Goal: Task Accomplishment & Management: Use online tool/utility

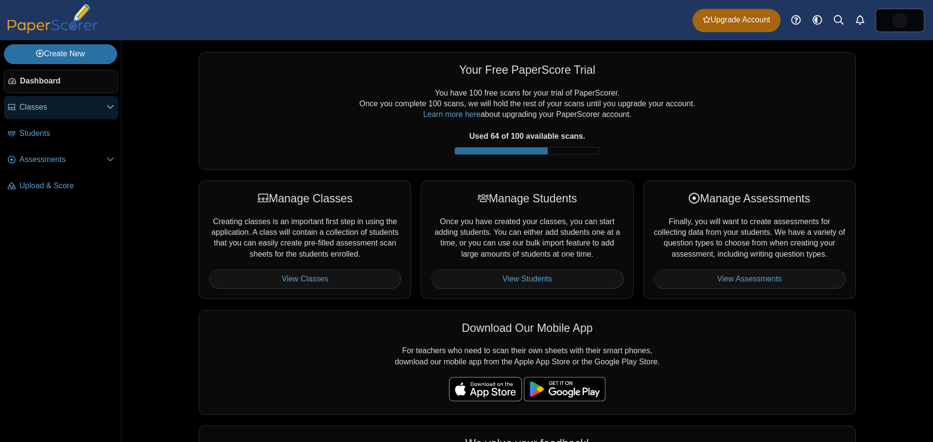
click at [17, 107] on link "Classes" at bounding box center [61, 107] width 114 height 23
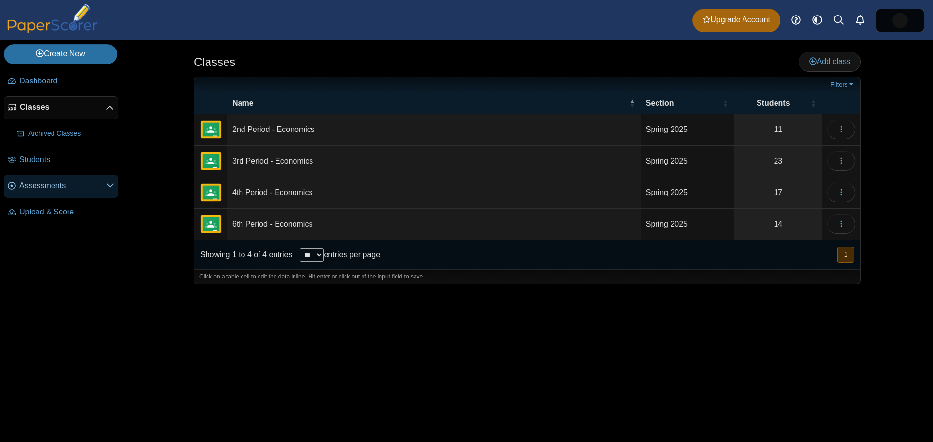
click at [32, 188] on span "Assessments" at bounding box center [62, 186] width 87 height 11
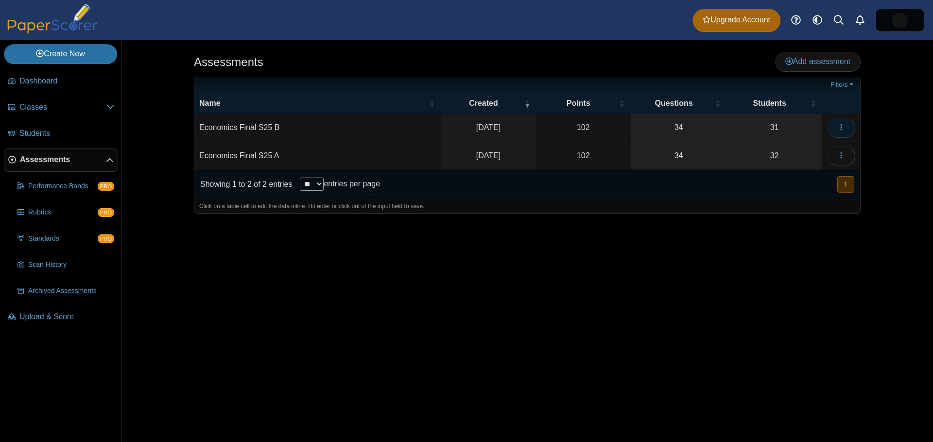
click at [840, 129] on icon "button" at bounding box center [841, 127] width 8 height 8
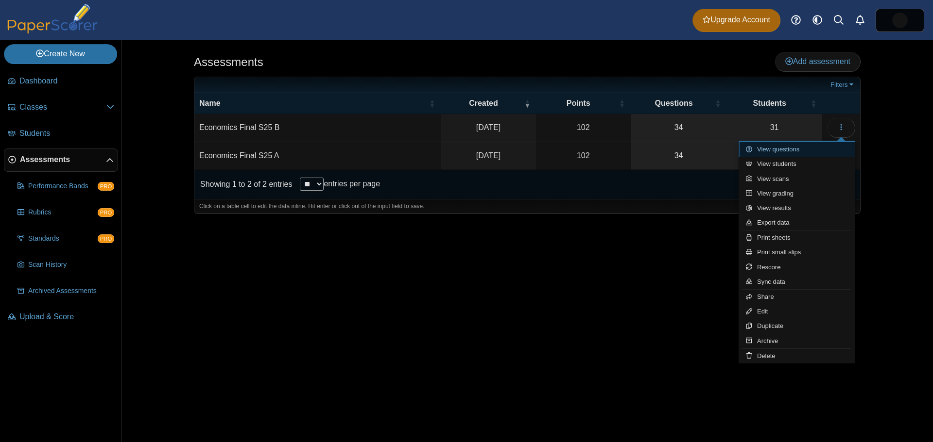
click at [753, 152] on icon at bounding box center [751, 149] width 11 height 6
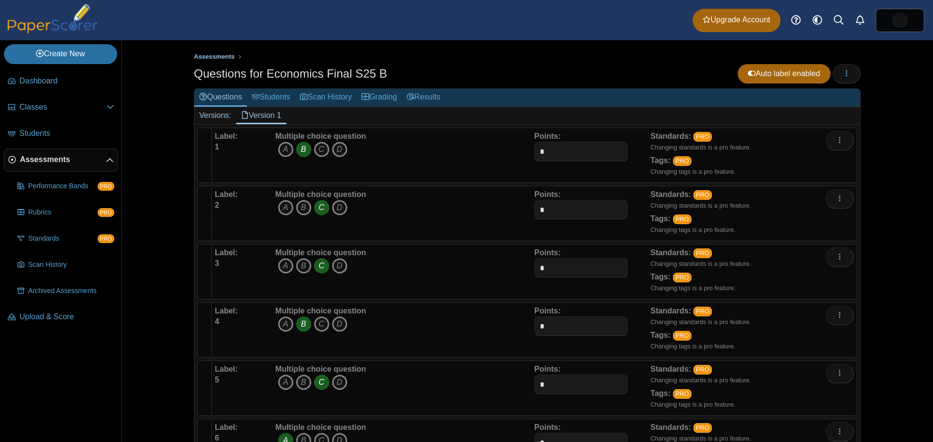
click at [217, 57] on span "Assessments" at bounding box center [214, 56] width 41 height 7
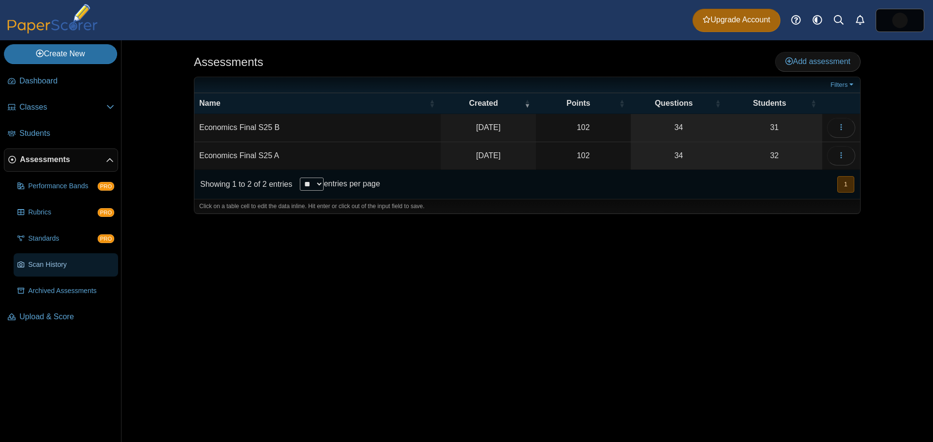
click at [61, 261] on span "Scan History" at bounding box center [71, 265] width 86 height 10
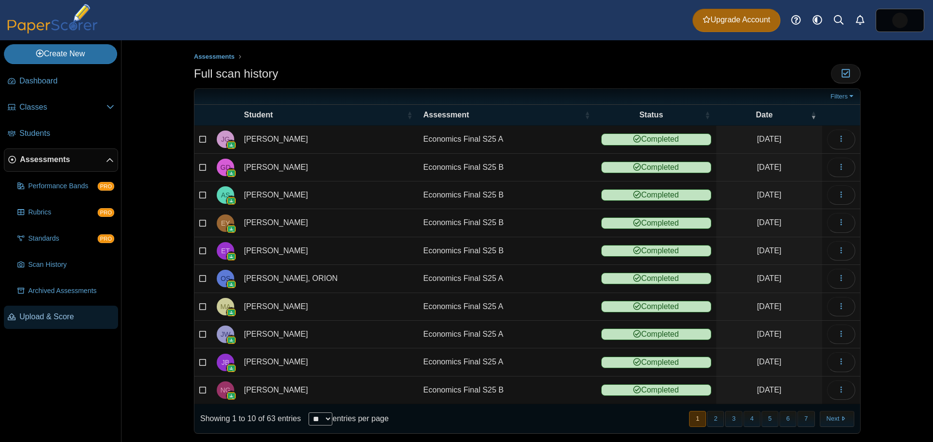
click at [42, 319] on span "Upload & Score" at bounding box center [66, 317] width 95 height 11
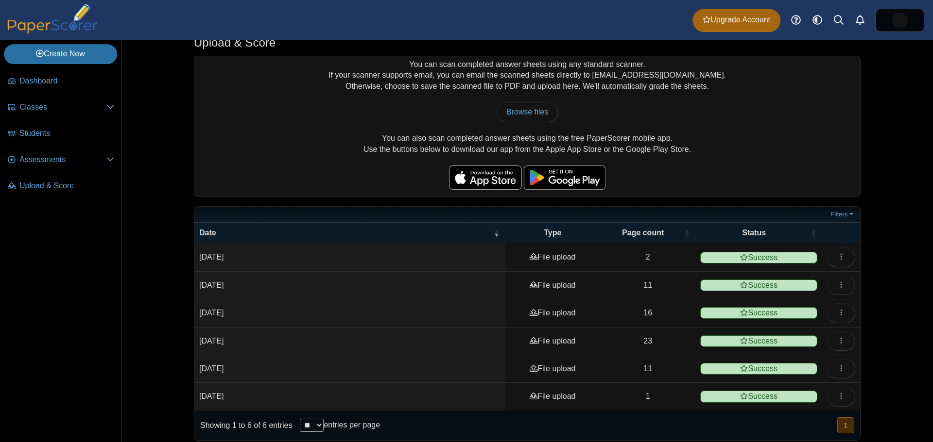
scroll to position [25, 0]
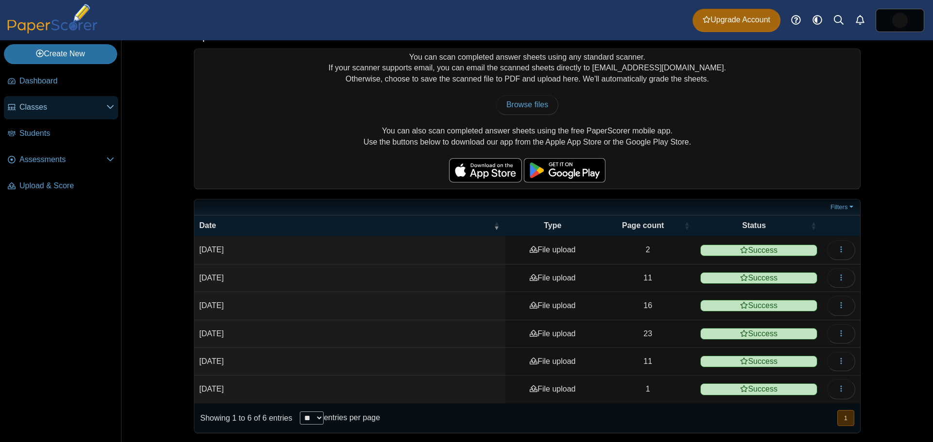
click at [36, 109] on span "Classes" at bounding box center [62, 107] width 87 height 11
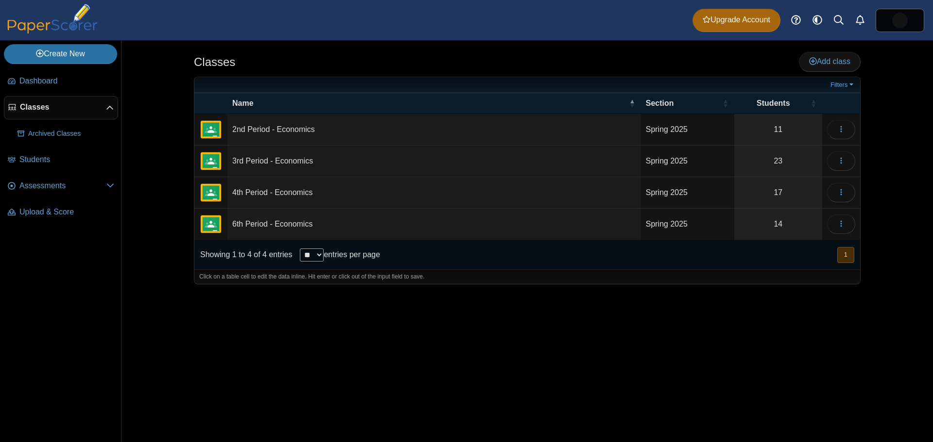
click at [269, 128] on td "2nd Period - Economics" at bounding box center [433, 130] width 413 height 32
click at [844, 130] on icon "button" at bounding box center [841, 129] width 8 height 8
click at [286, 128] on td "2nd Period - Economics" at bounding box center [433, 130] width 413 height 32
click at [443, 132] on input "**********" at bounding box center [434, 129] width 404 height 19
click at [31, 182] on span "Assessments" at bounding box center [62, 186] width 87 height 11
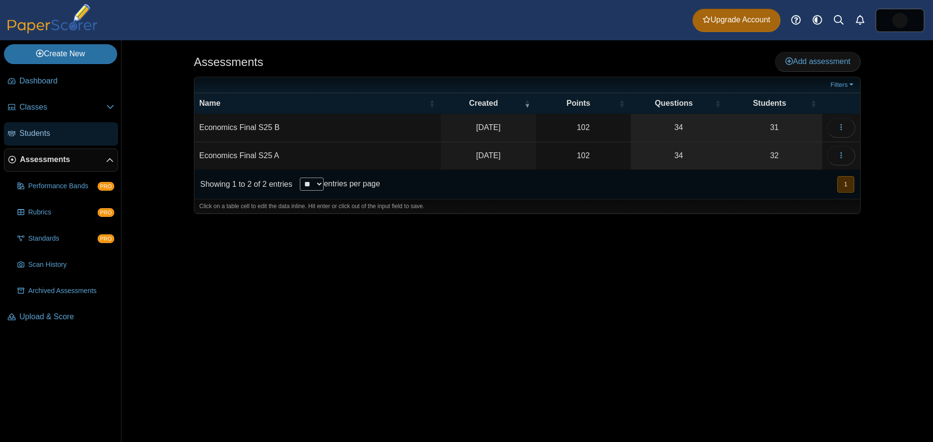
click at [31, 129] on span "Students" at bounding box center [66, 133] width 95 height 11
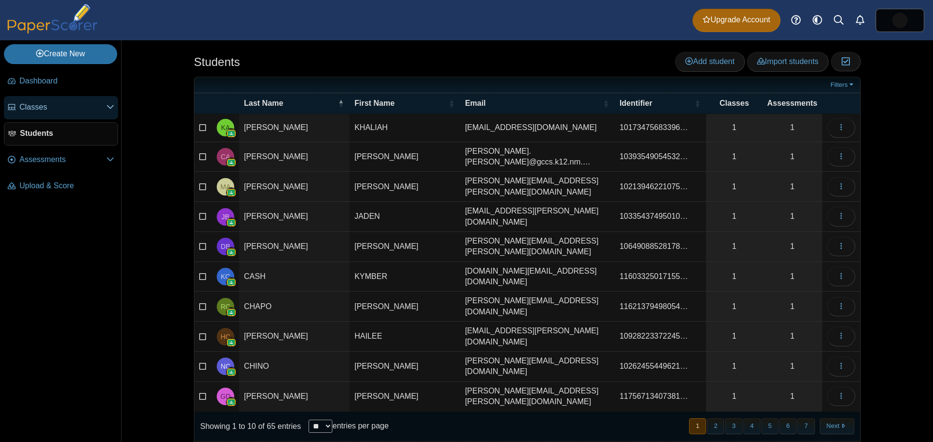
click at [110, 107] on icon at bounding box center [110, 107] width 8 height 8
click at [20, 112] on span "Classes" at bounding box center [62, 107] width 87 height 11
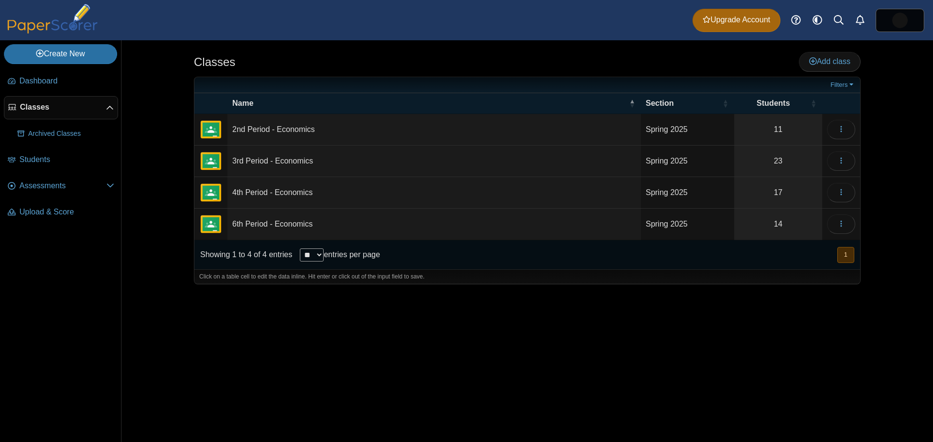
click at [250, 161] on td "3rd Period - Economics" at bounding box center [433, 162] width 413 height 32
click at [218, 159] on img "External class connected through Google Classroom" at bounding box center [210, 161] width 23 height 23
click at [842, 157] on icon "button" at bounding box center [841, 161] width 8 height 8
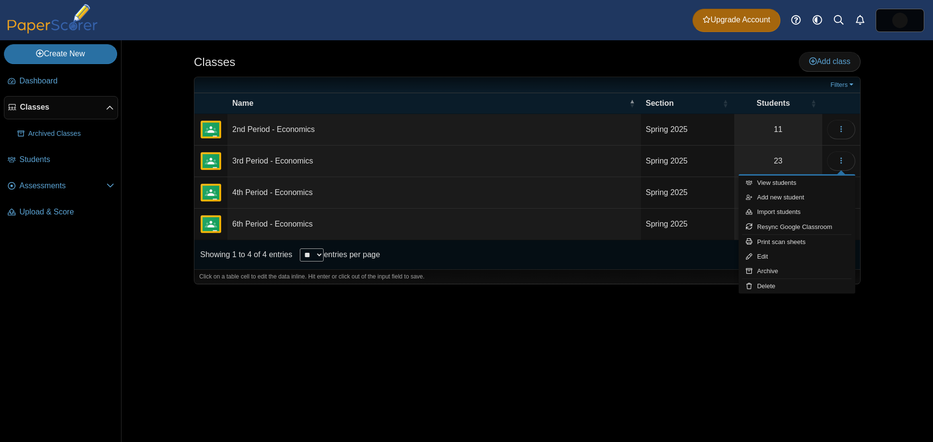
click at [612, 311] on div "Classes Add class Filters 11" at bounding box center [527, 241] width 729 height 402
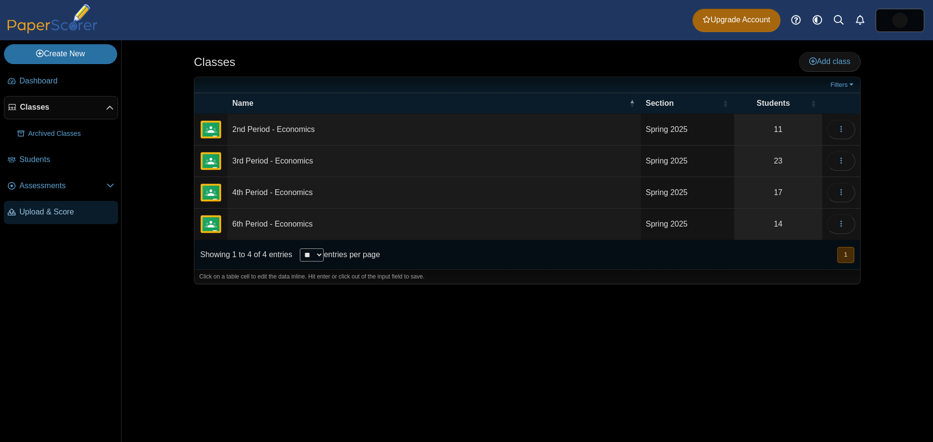
click at [49, 201] on link "Upload & Score" at bounding box center [61, 212] width 114 height 23
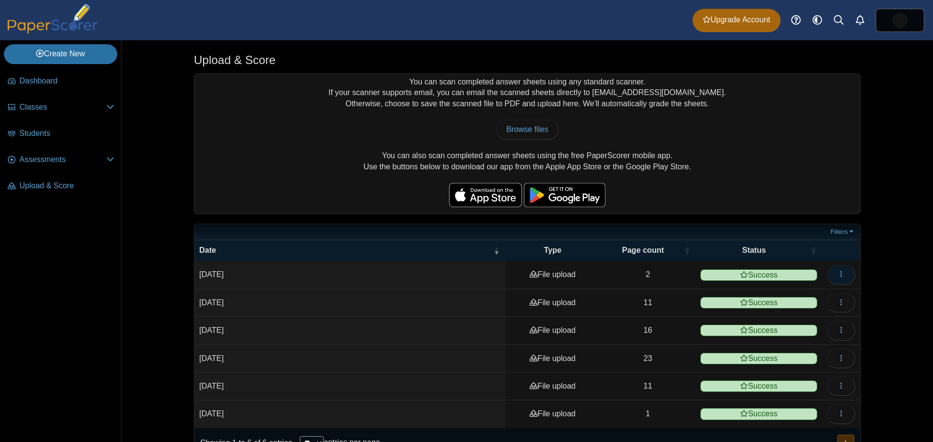
click at [840, 271] on icon "button" at bounding box center [841, 275] width 8 height 8
click at [795, 298] on link "View scanned pages" at bounding box center [792, 296] width 117 height 15
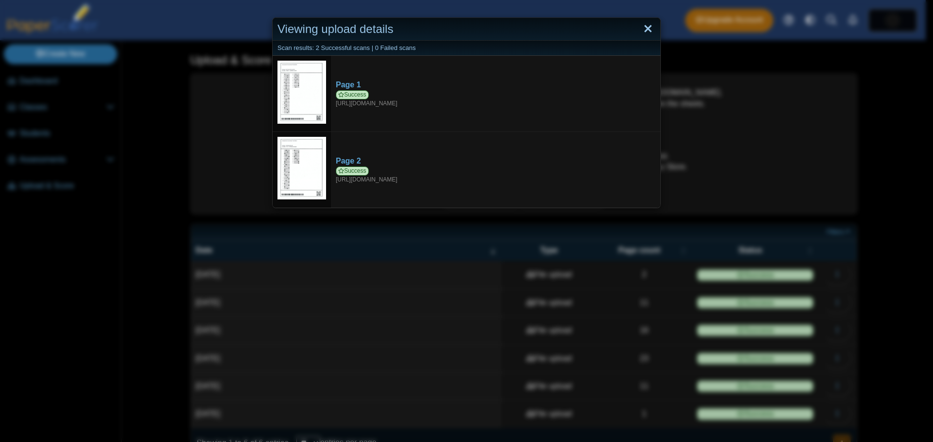
click at [641, 29] on link "Close" at bounding box center [647, 29] width 15 height 17
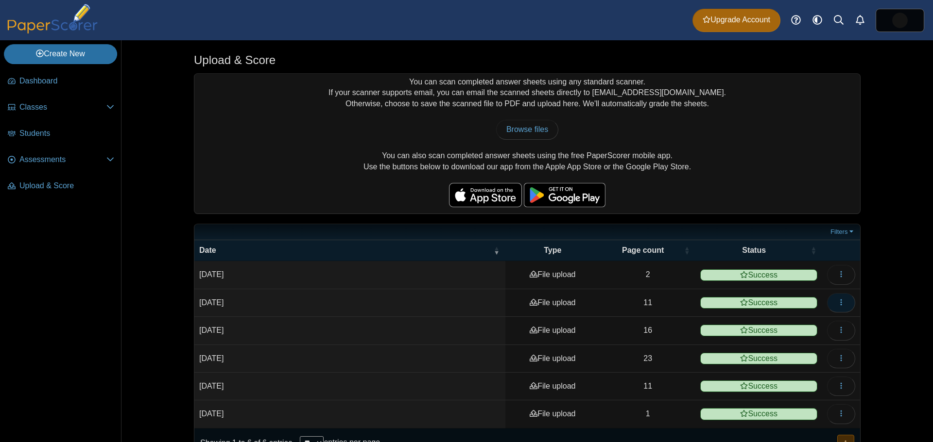
click at [837, 302] on icon "button" at bounding box center [841, 303] width 8 height 8
drag, startPoint x: 763, startPoint y: 322, endPoint x: 757, endPoint y: 322, distance: 5.8
click at [763, 322] on link "View scanned pages" at bounding box center [792, 324] width 117 height 15
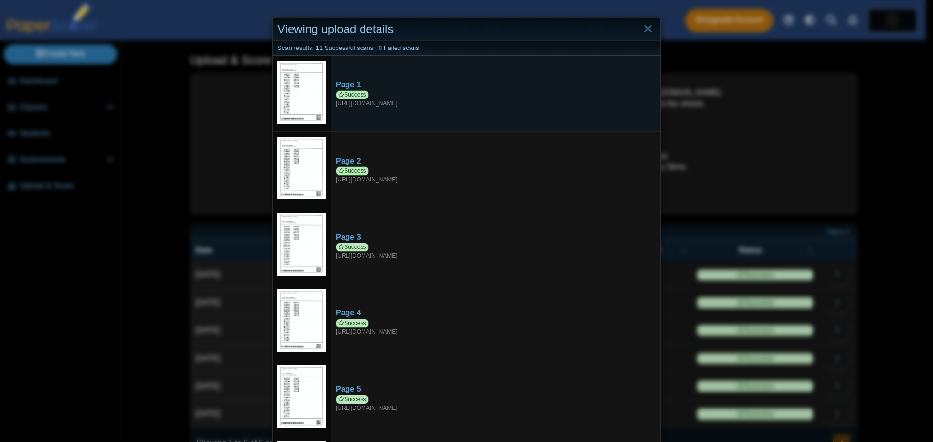
click at [289, 93] on img at bounding box center [301, 92] width 49 height 63
click at [374, 105] on div "Success https://forms.paperscorer.com/scans/10/5664/238932/3082930_MAY_13_2025T…" at bounding box center [496, 98] width 320 height 17
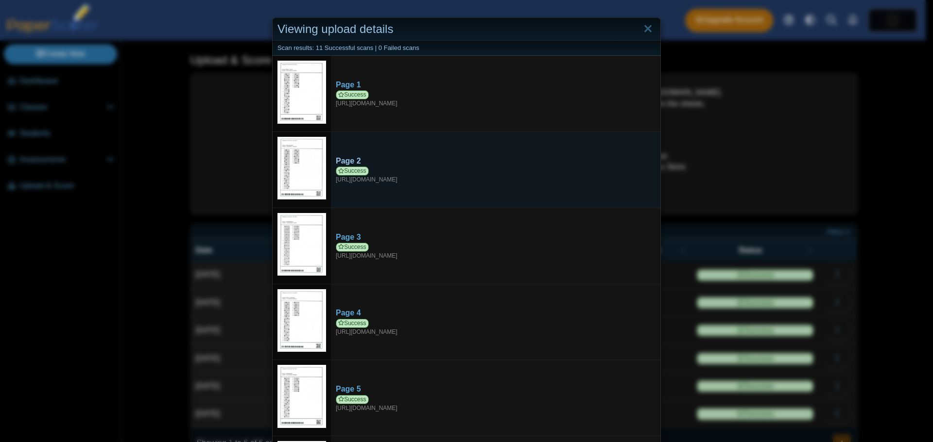
click at [357, 178] on div "Success https://forms.paperscorer.com/scans/10/5664/238932/3082958_MAY_13_2025T…" at bounding box center [496, 175] width 320 height 17
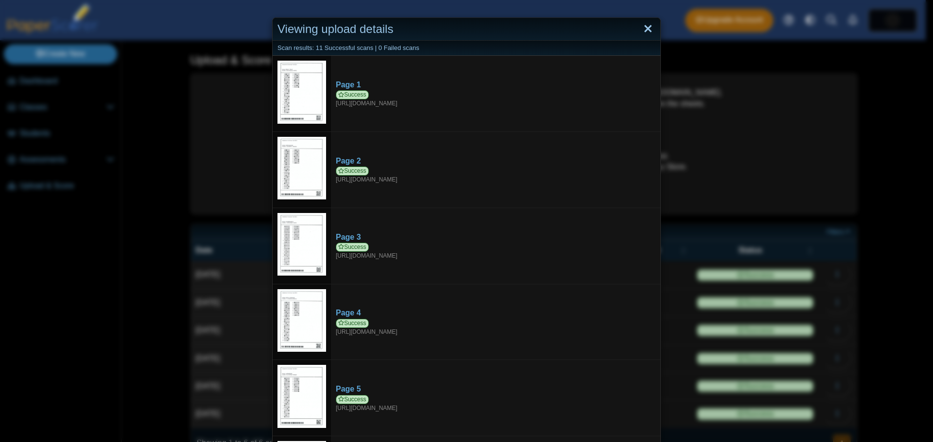
click at [644, 27] on link "Close" at bounding box center [647, 29] width 15 height 17
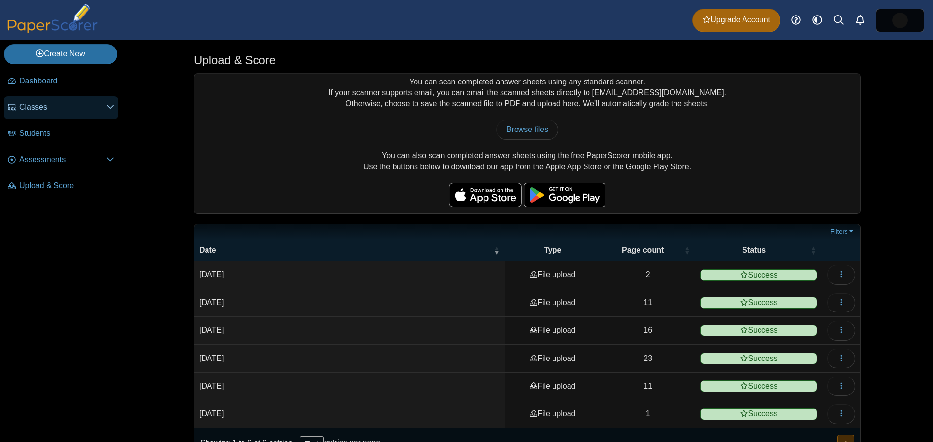
click at [44, 102] on span "Classes" at bounding box center [62, 107] width 87 height 11
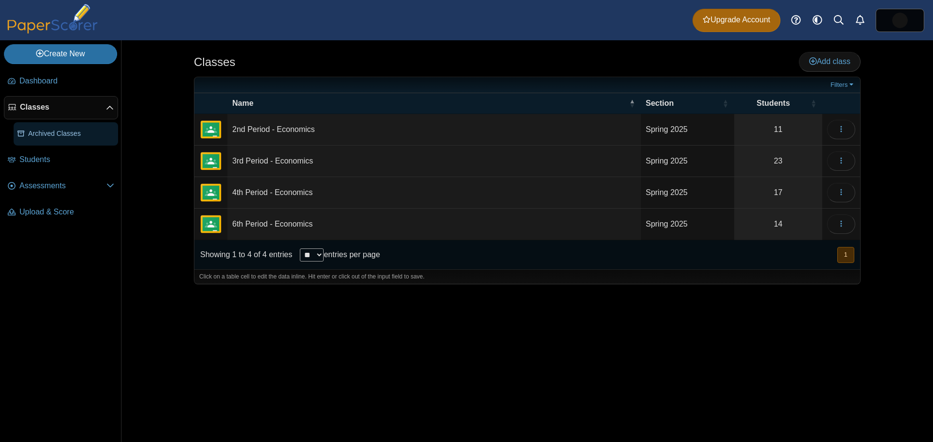
click at [32, 132] on span "Archived Classes" at bounding box center [71, 134] width 86 height 10
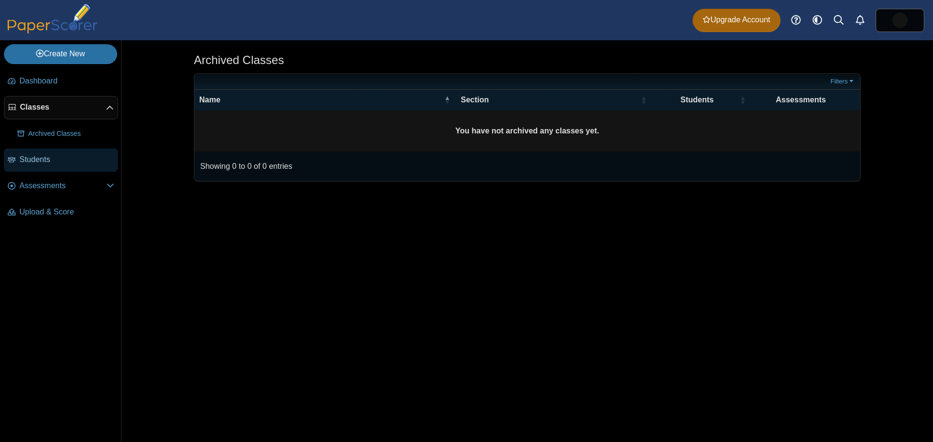
click at [56, 167] on link "Students" at bounding box center [61, 160] width 114 height 23
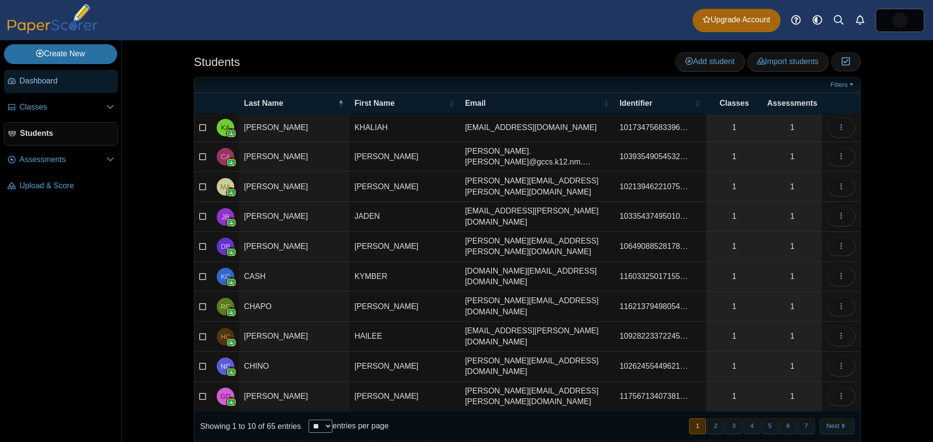
click at [38, 78] on span "Dashboard" at bounding box center [66, 81] width 95 height 11
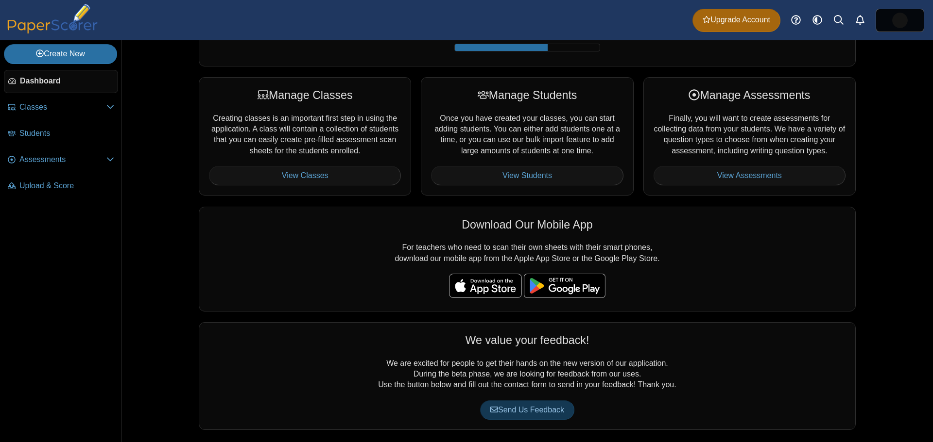
scroll to position [110, 0]
